Goal: Register for event/course

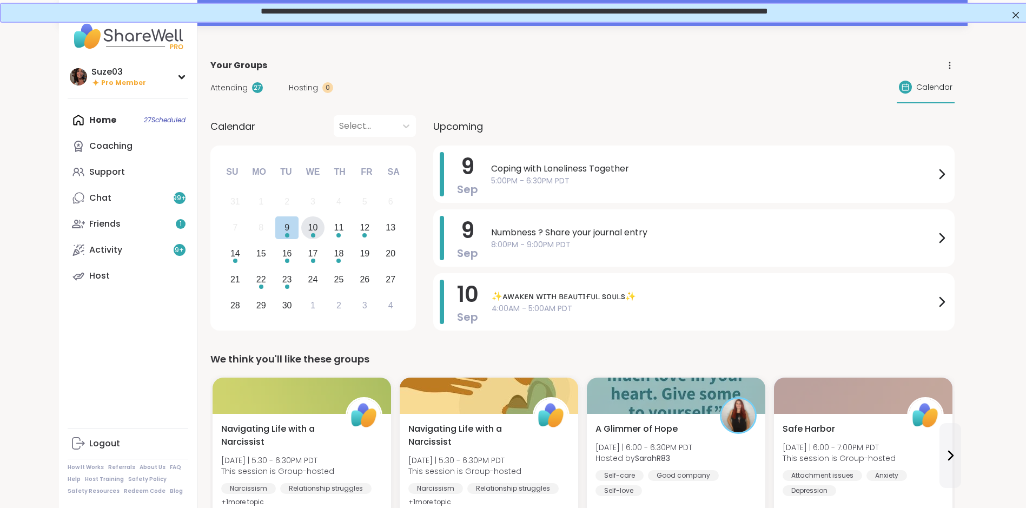
click at [318, 225] on div "10" at bounding box center [312, 227] width 23 height 23
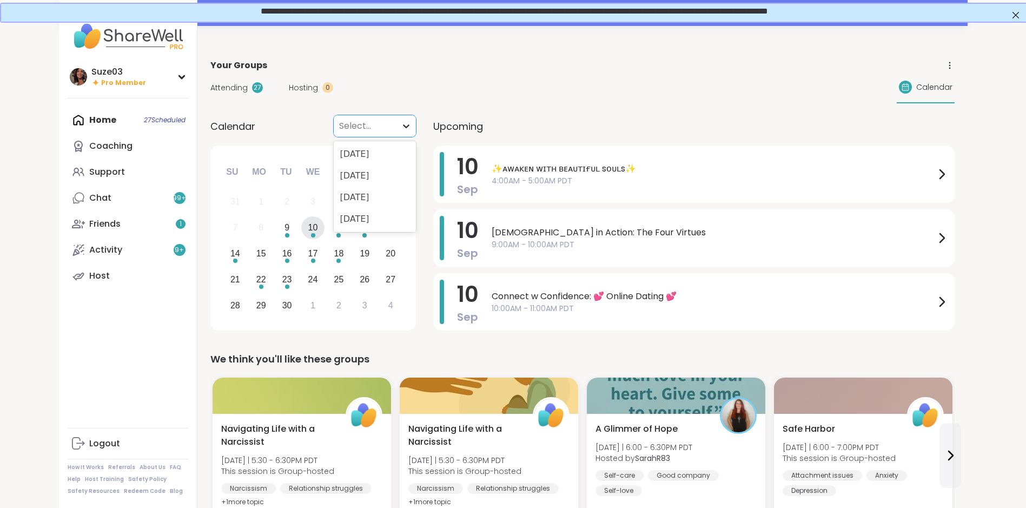
click at [405, 130] on icon at bounding box center [406, 126] width 11 height 11
click at [948, 70] on icon at bounding box center [950, 66] width 10 height 10
click at [930, 83] on span "Calendar" at bounding box center [934, 87] width 36 height 11
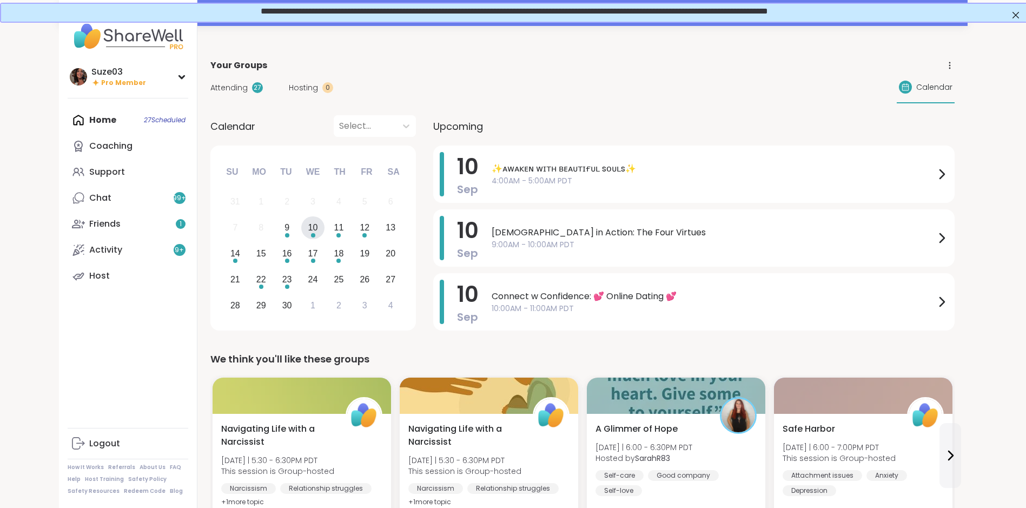
click at [905, 86] on icon at bounding box center [905, 87] width 9 height 9
click at [292, 225] on div "9" at bounding box center [286, 227] width 23 height 23
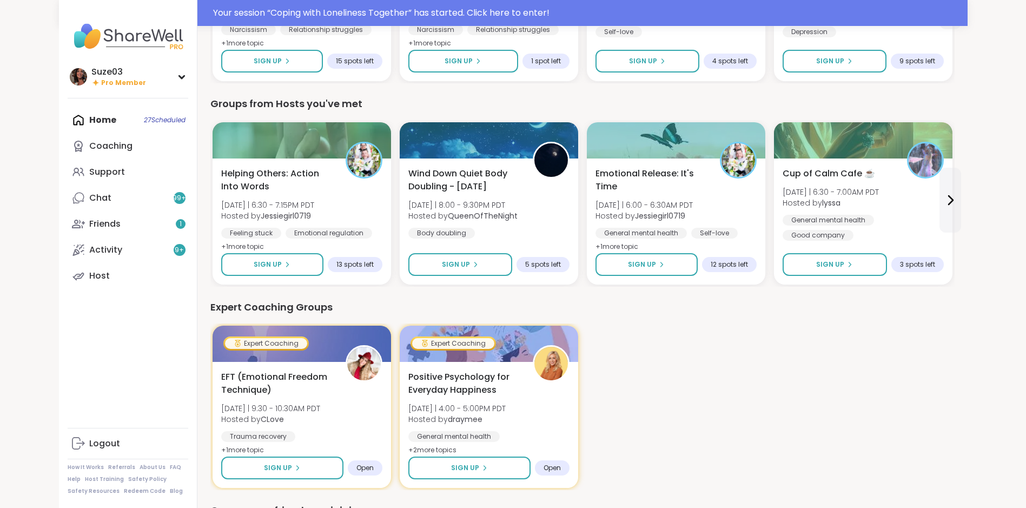
scroll to position [461, 0]
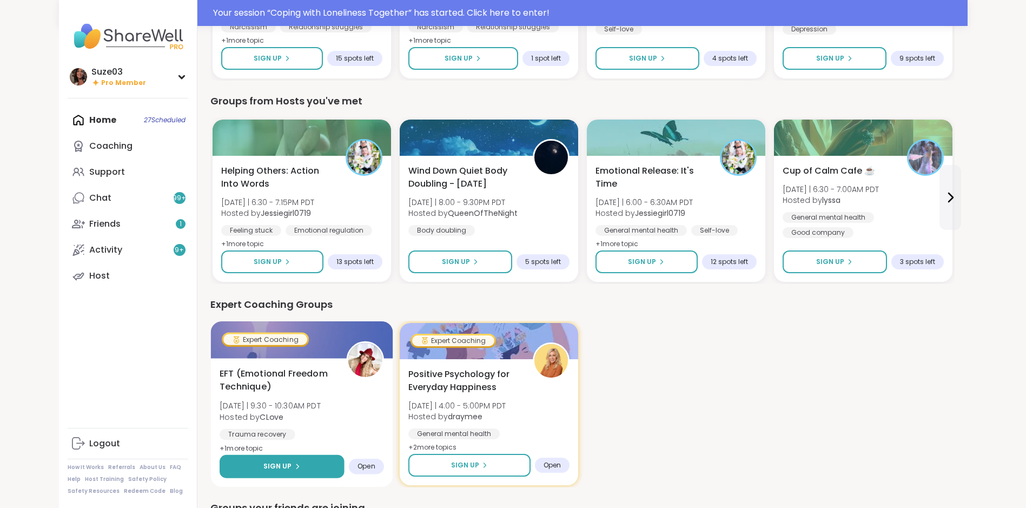
click at [294, 467] on icon at bounding box center [297, 466] width 6 height 6
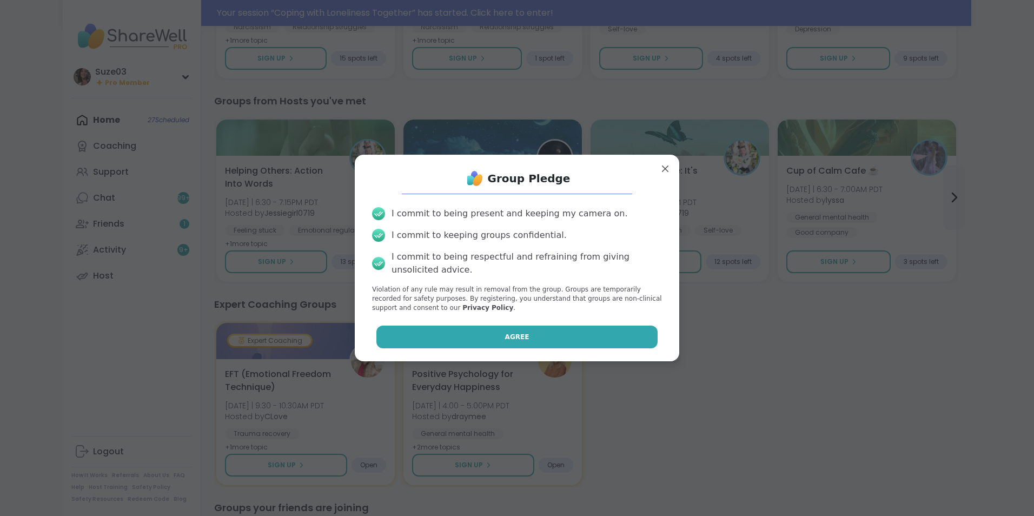
click at [517, 333] on span "Agree" at bounding box center [517, 337] width 24 height 10
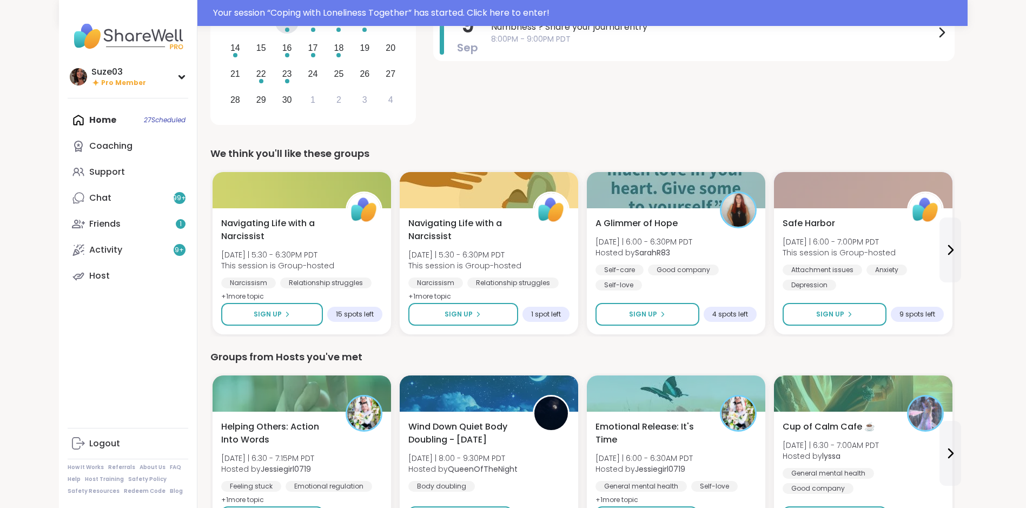
scroll to position [202, 0]
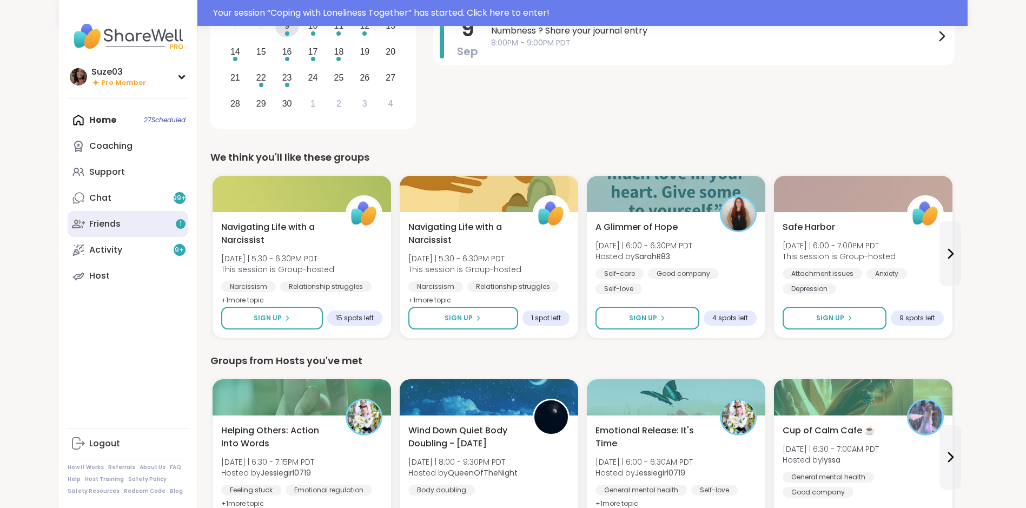
click at [155, 225] on link "Friends 1" at bounding box center [128, 224] width 121 height 26
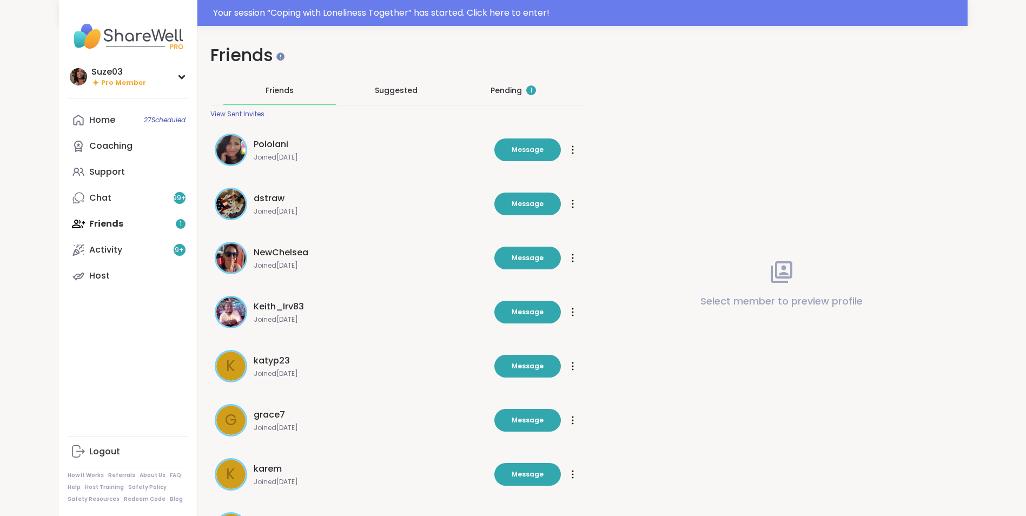
click at [503, 87] on div "Pending 1" at bounding box center [513, 90] width 45 height 11
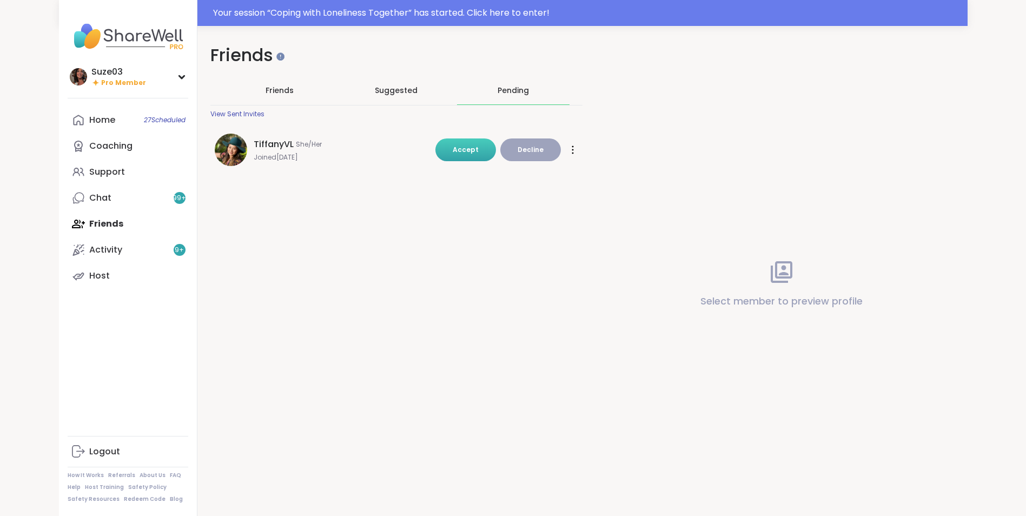
click at [471, 145] on span "Accept" at bounding box center [466, 149] width 26 height 9
